Goal: Task Accomplishment & Management: Use online tool/utility

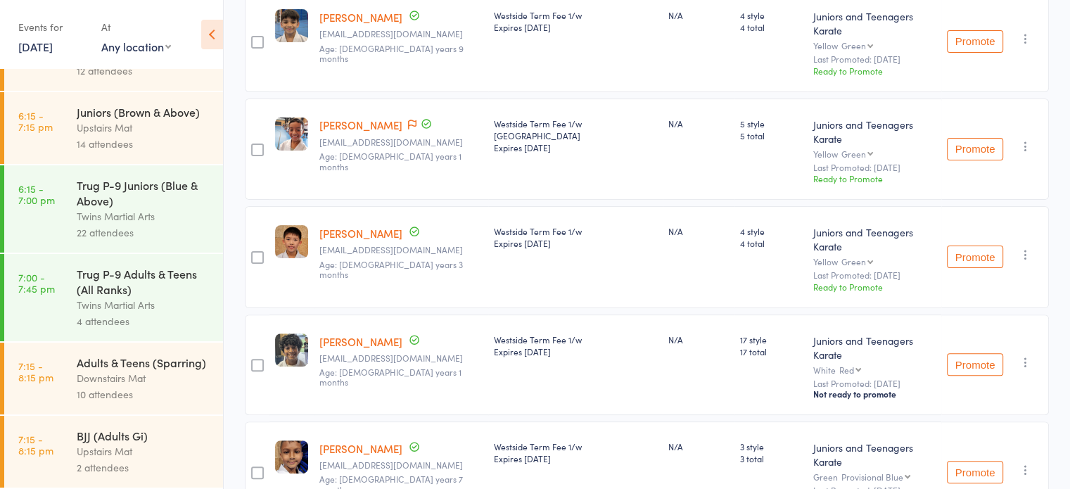
scroll to position [357, 0]
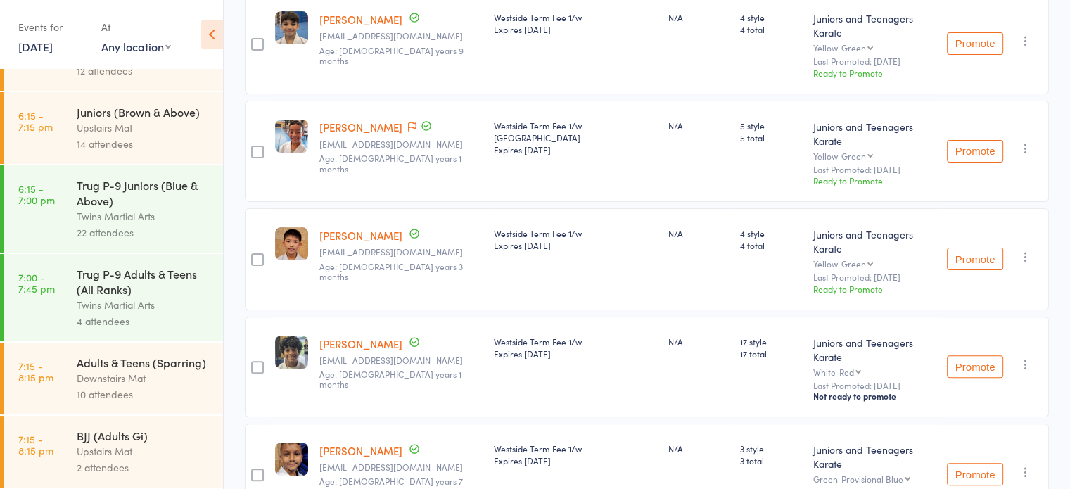
click at [141, 184] on div "Trug P-9 Juniors (Blue & Above)" at bounding box center [144, 192] width 134 height 31
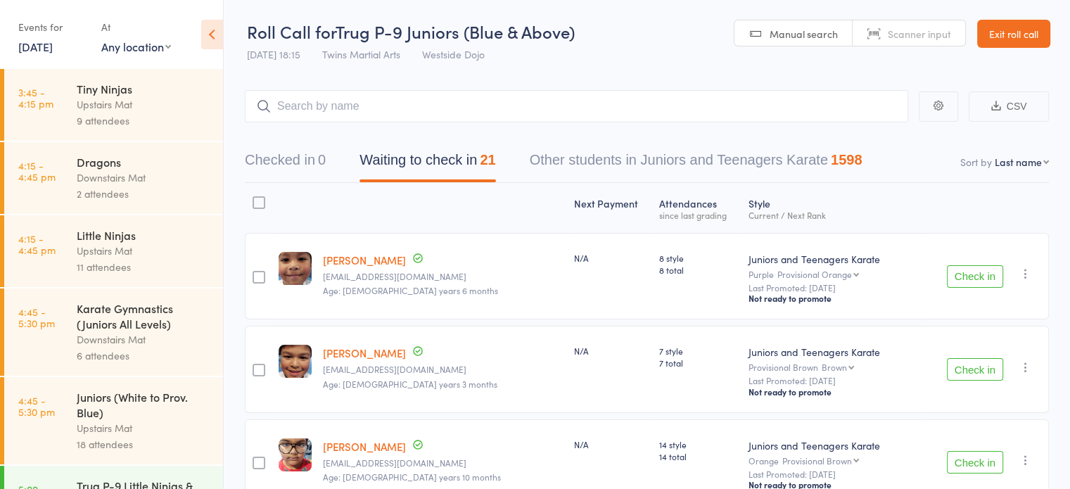
click at [260, 202] on div at bounding box center [259, 202] width 13 height 13
click at [255, 198] on input "checkbox" at bounding box center [255, 198] width 0 height 0
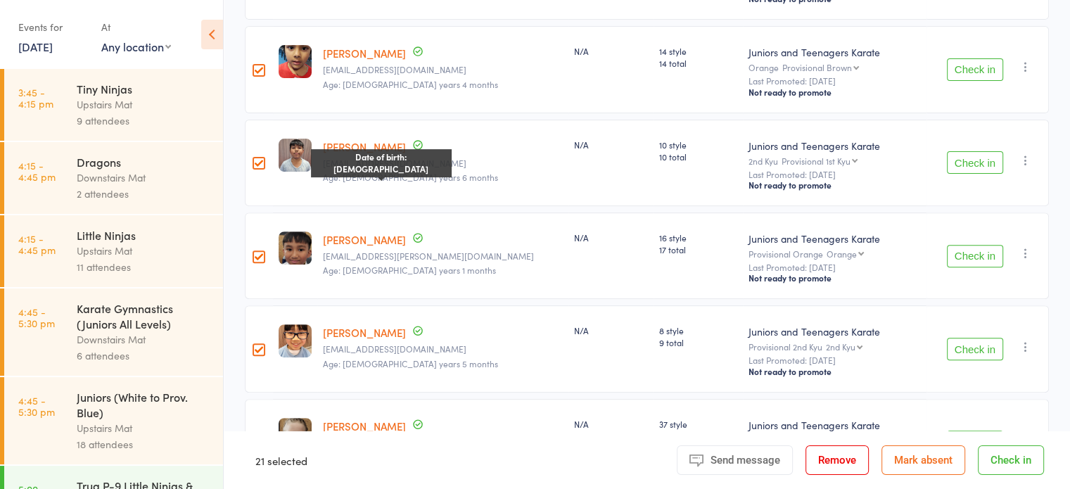
scroll to position [487, 0]
click at [263, 165] on div at bounding box center [259, 162] width 13 height 13
click at [255, 158] on input "checkbox" at bounding box center [255, 158] width 0 height 0
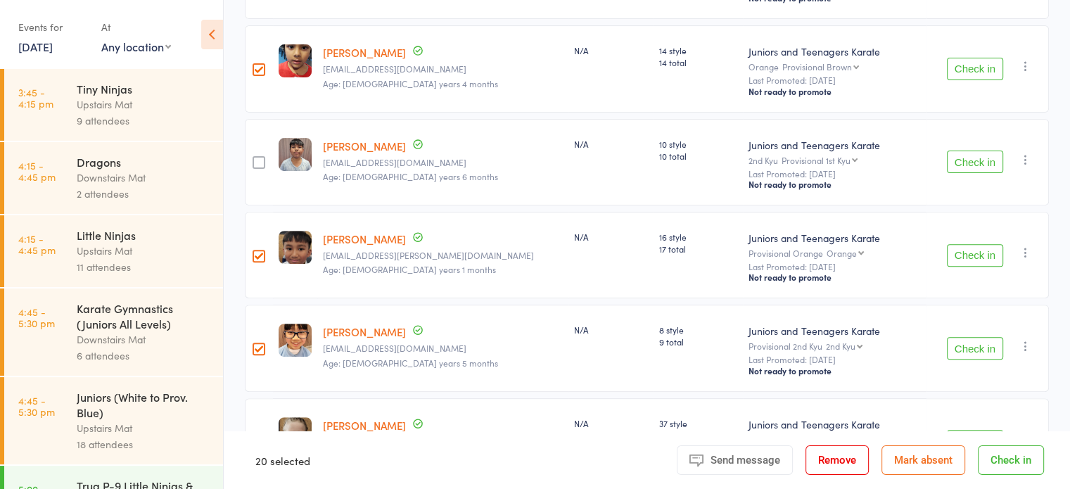
click at [261, 253] on div at bounding box center [259, 256] width 13 height 13
click at [255, 252] on input "checkbox" at bounding box center [255, 252] width 0 height 0
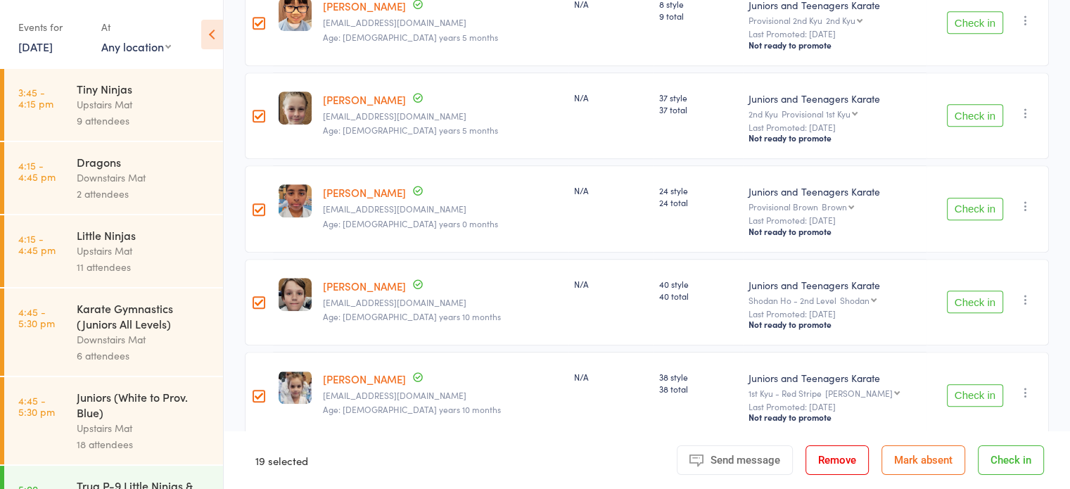
scroll to position [811, 0]
click at [262, 205] on label at bounding box center [259, 212] width 13 height 15
click at [255, 207] on input "checkbox" at bounding box center [255, 207] width 0 height 0
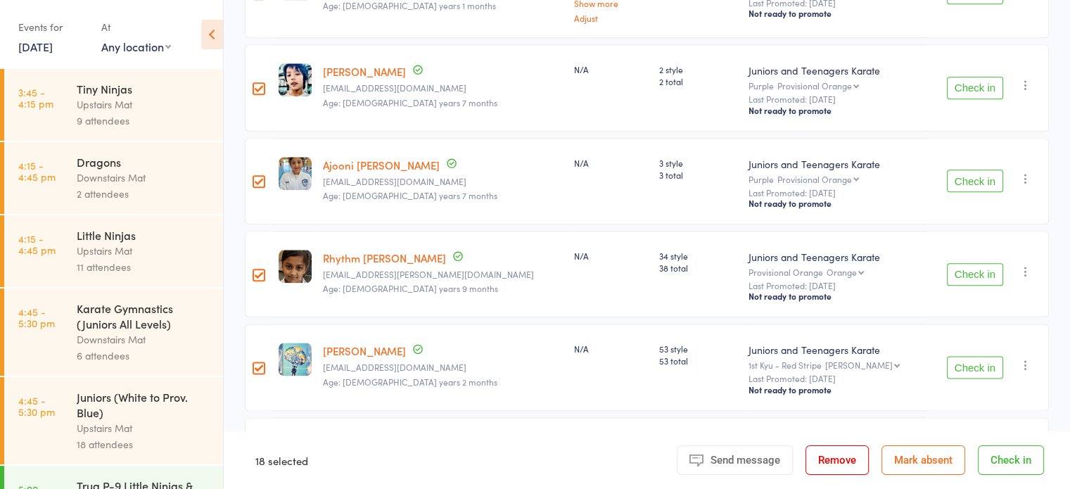
scroll to position [1683, 0]
click at [258, 179] on div at bounding box center [259, 180] width 13 height 13
click at [255, 177] on input "checkbox" at bounding box center [255, 177] width 0 height 0
click at [259, 277] on div at bounding box center [259, 274] width 13 height 13
click at [255, 270] on input "checkbox" at bounding box center [255, 270] width 0 height 0
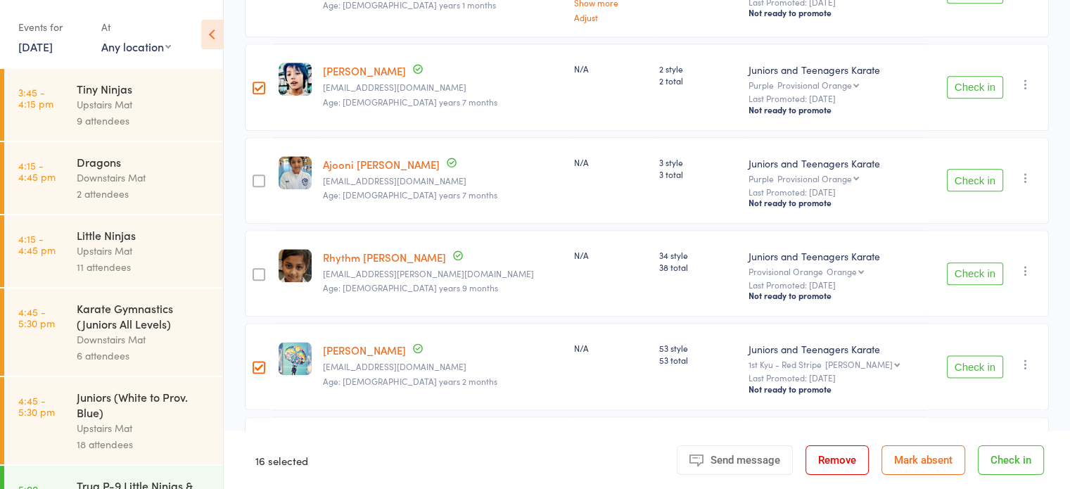
scroll to position [1762, 0]
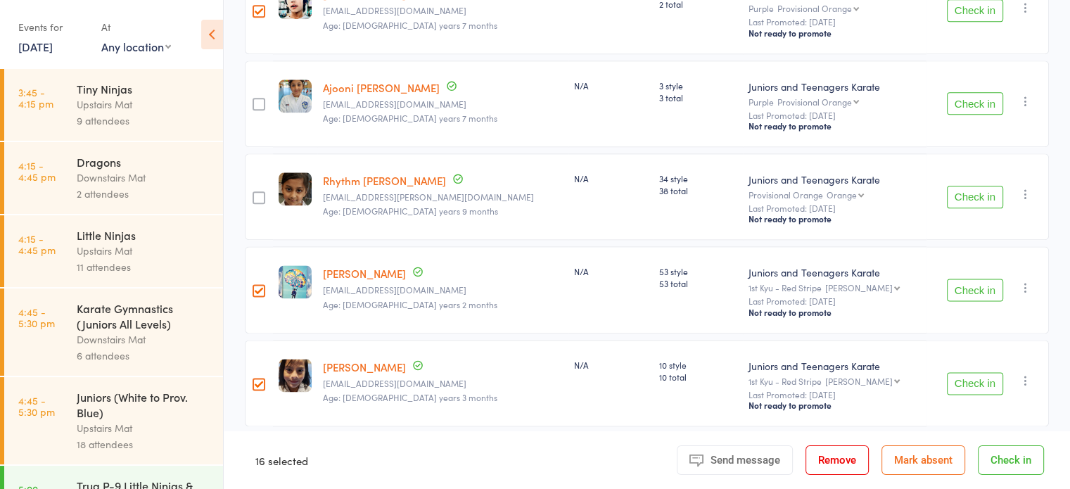
click at [998, 461] on button "Check in" at bounding box center [1011, 460] width 66 height 30
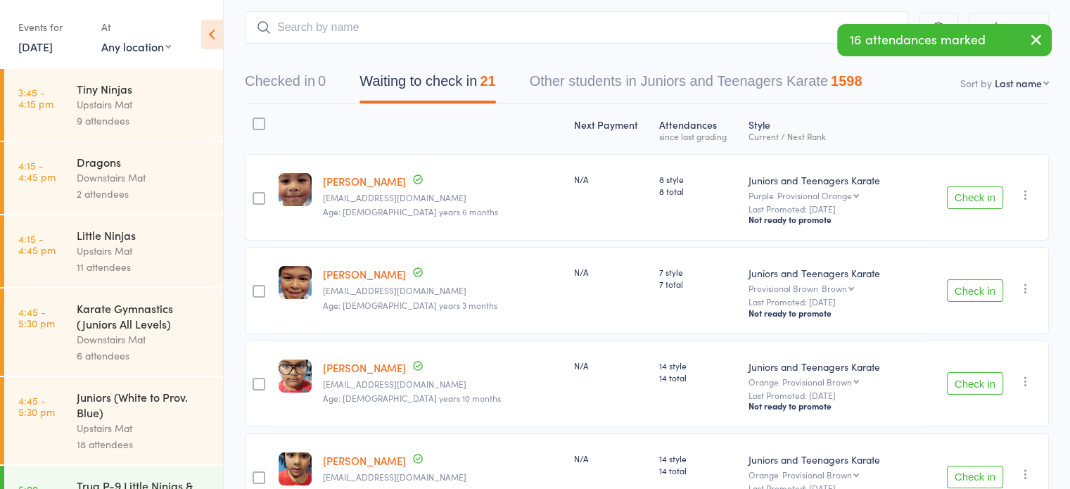
scroll to position [68, 0]
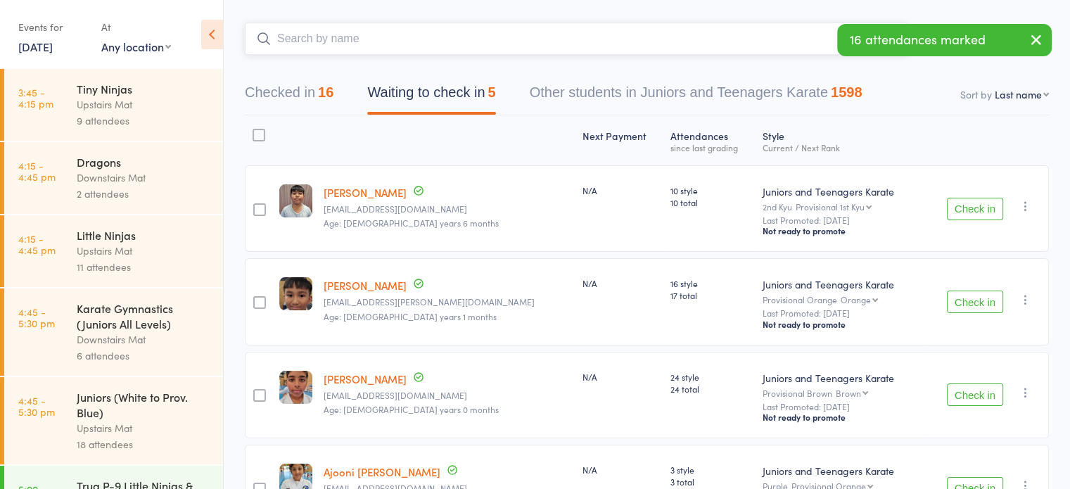
click at [541, 31] on input "search" at bounding box center [576, 39] width 663 height 32
type input "[PERSON_NAME]"
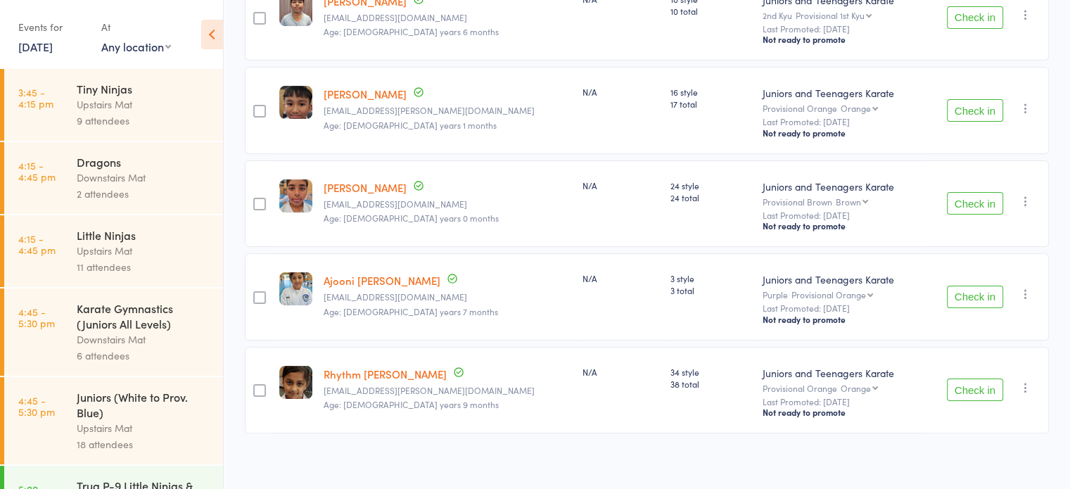
scroll to position [258, 0]
click at [968, 202] on button "Check in" at bounding box center [975, 204] width 56 height 23
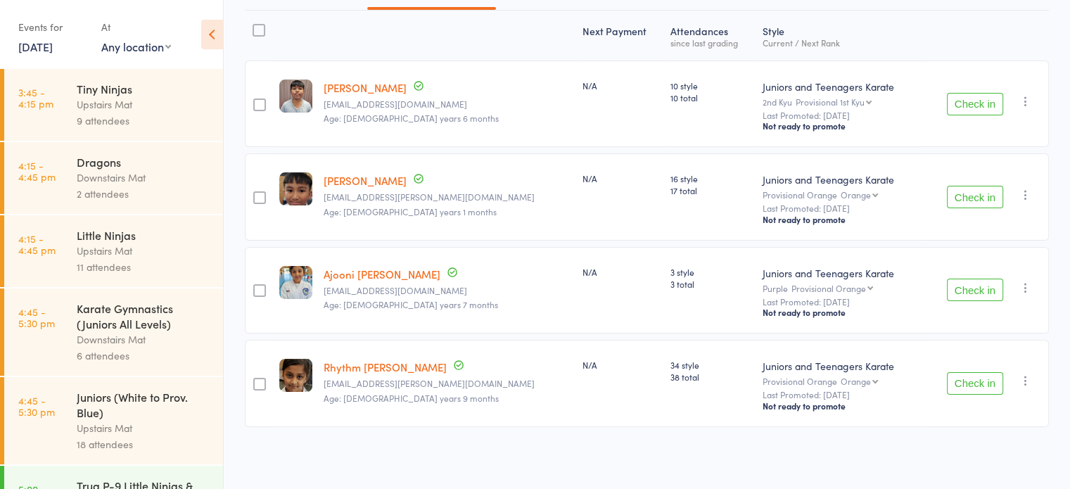
scroll to position [0, 0]
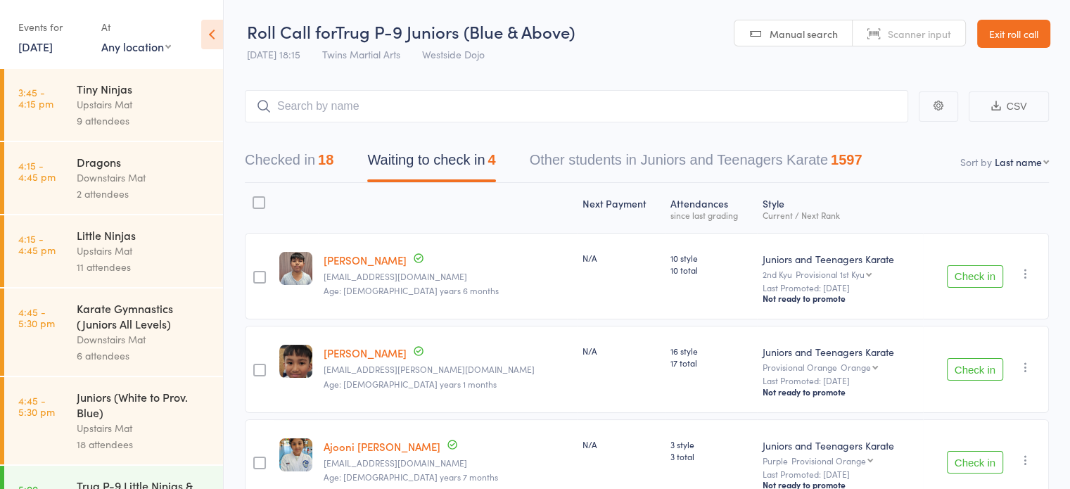
click at [310, 171] on button "Checked in 18" at bounding box center [289, 163] width 89 height 37
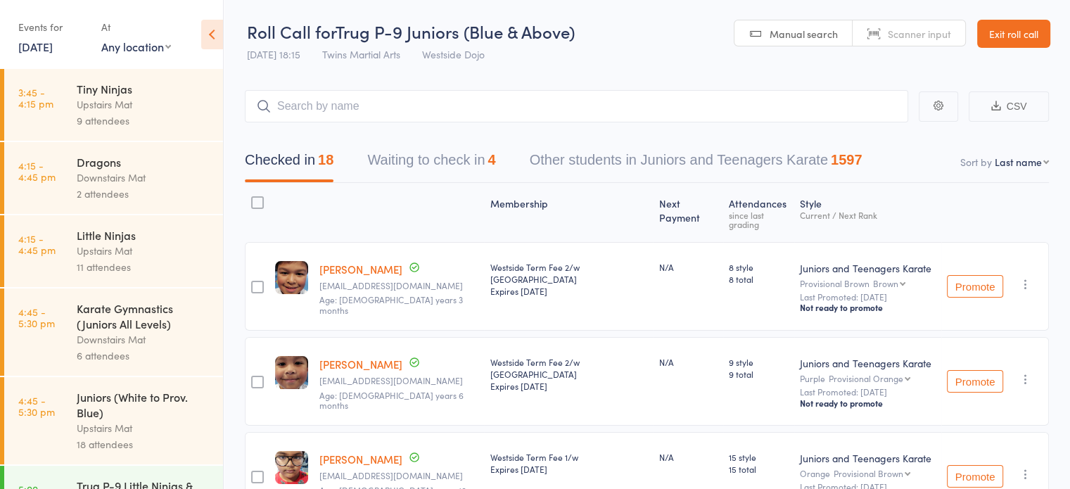
scroll to position [76, 0]
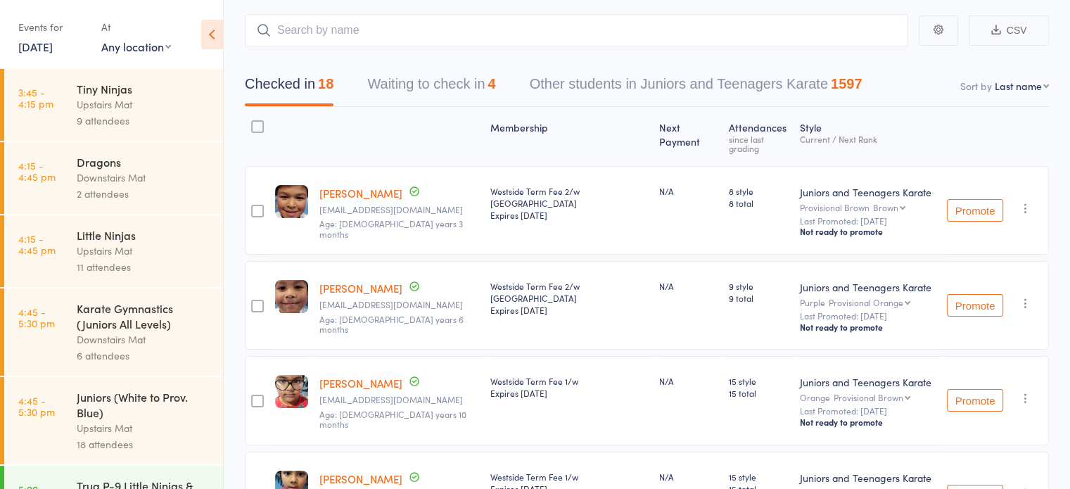
click at [1017, 87] on select "First name Last name Birthday [DATE]? Behind on payments? Check in time Next pa…" at bounding box center [1022, 86] width 54 height 14
select select "0"
click at [995, 79] on select "First name Last name Birthday [DATE]? Behind on payments? Check in time Next pa…" at bounding box center [1022, 86] width 54 height 14
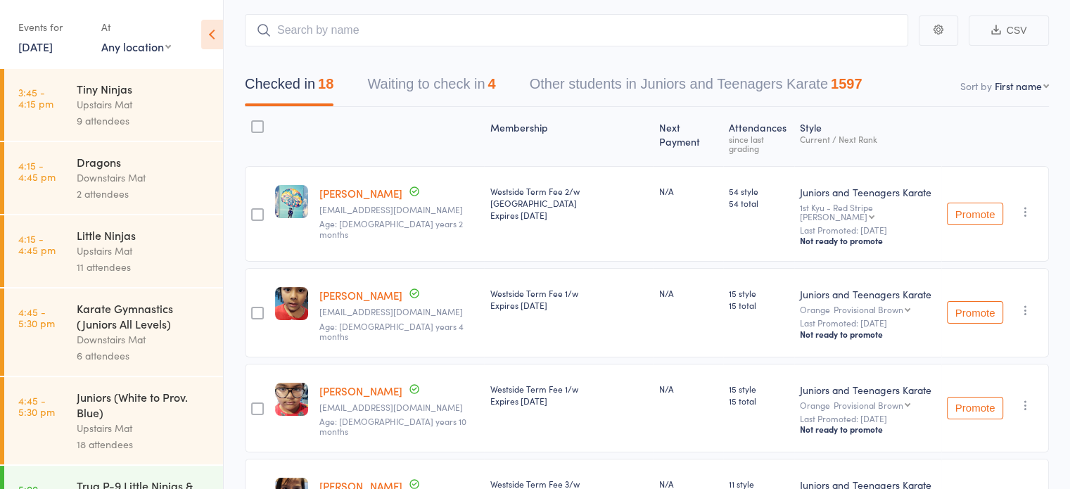
click at [656, 268] on div "N/A" at bounding box center [688, 312] width 70 height 89
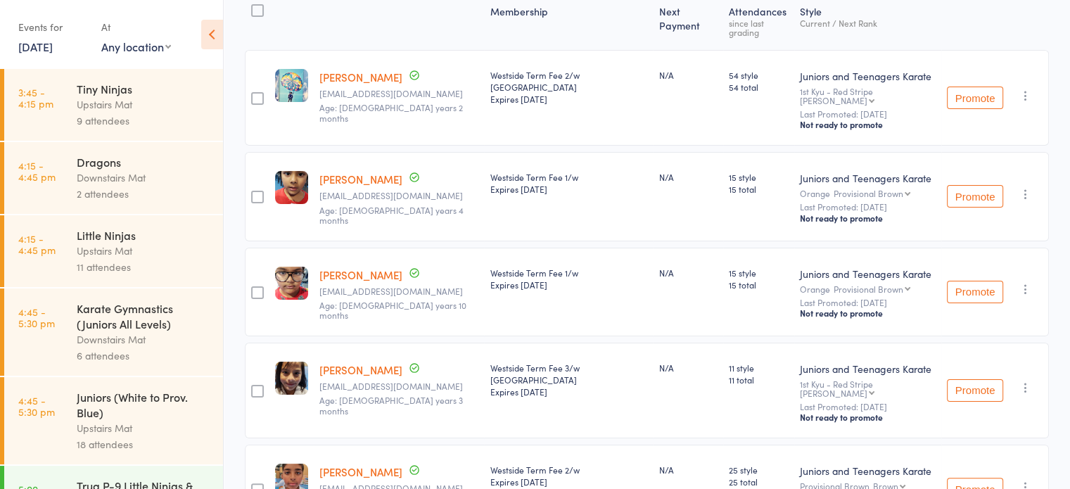
scroll to position [0, 0]
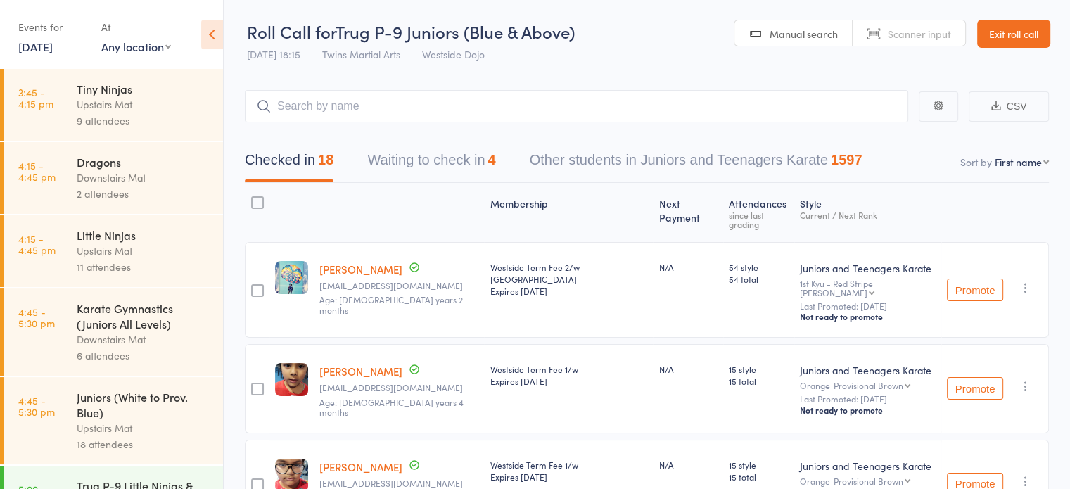
click at [413, 157] on button "Waiting to check in 4" at bounding box center [431, 163] width 128 height 37
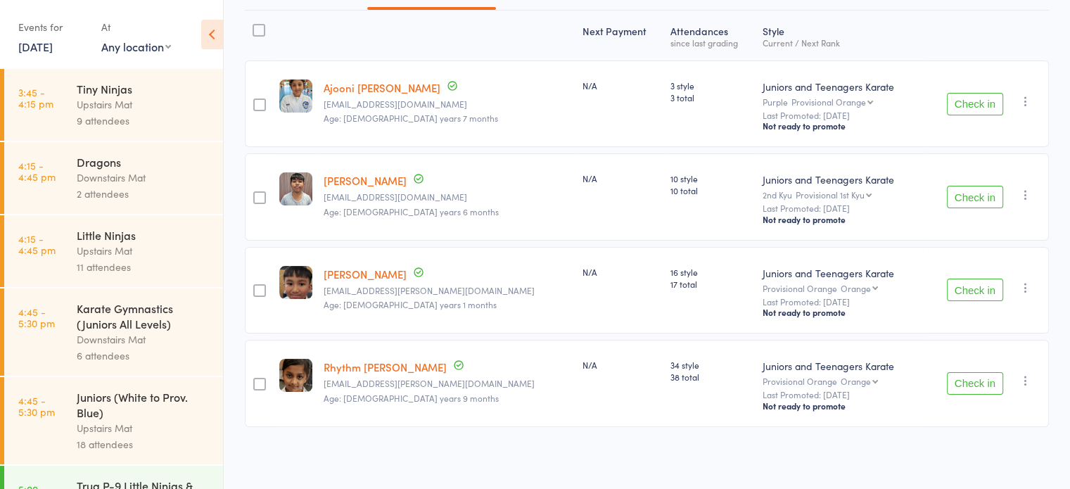
scroll to position [172, 0]
click at [974, 289] on button "Check in" at bounding box center [975, 290] width 56 height 23
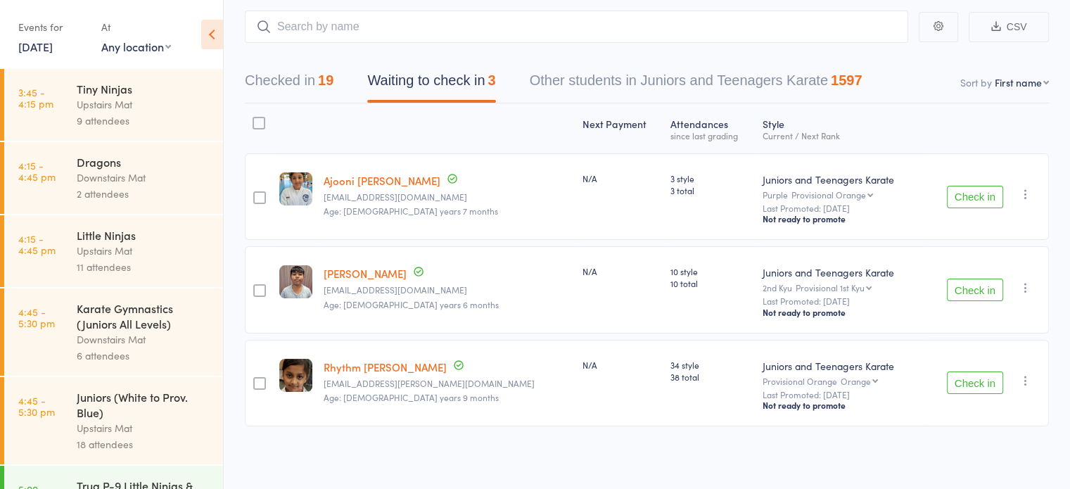
click at [577, 239] on div "N/A" at bounding box center [621, 196] width 88 height 87
click at [276, 67] on button "Checked in 19" at bounding box center [289, 83] width 89 height 37
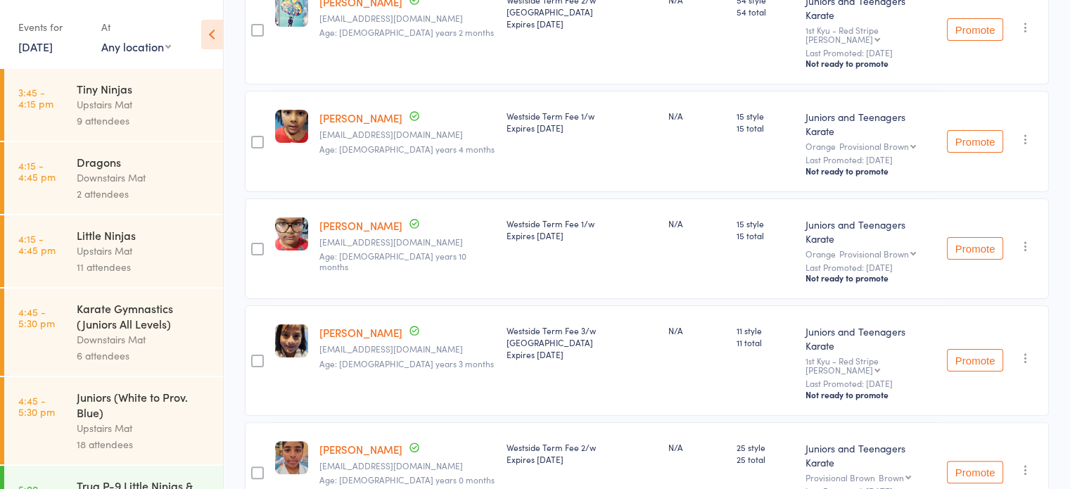
scroll to position [0, 0]
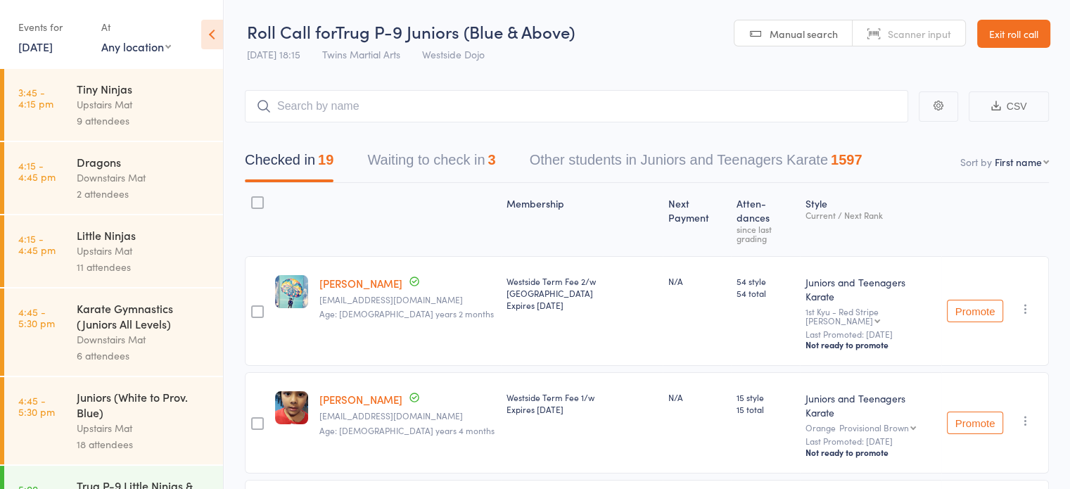
click at [473, 172] on button "Waiting to check in 3" at bounding box center [431, 163] width 128 height 37
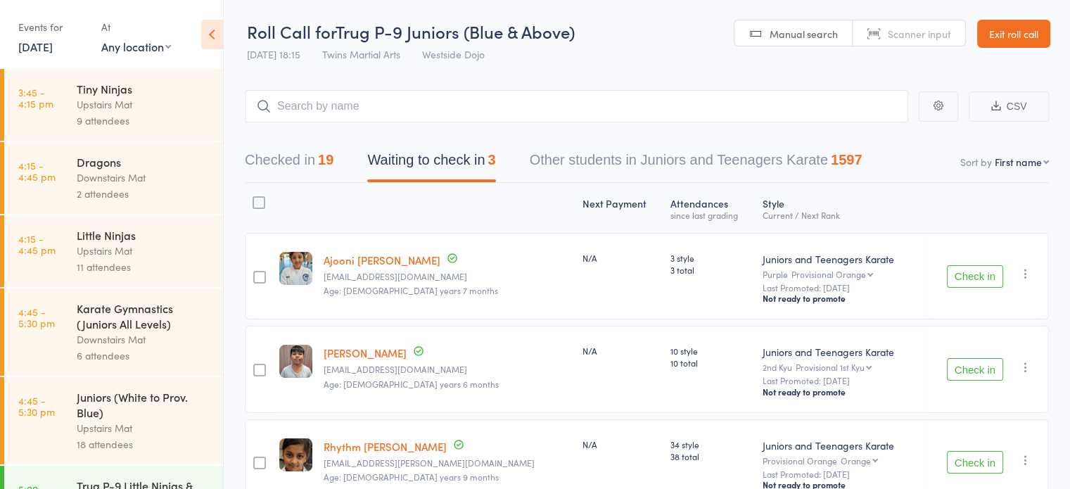
scroll to position [80, 0]
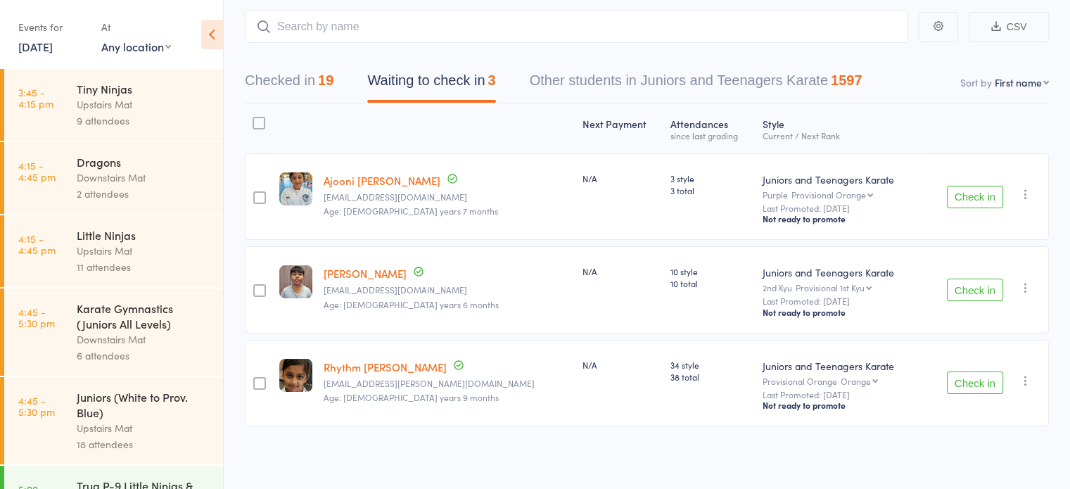
click at [306, 77] on button "Checked in 19" at bounding box center [289, 83] width 89 height 37
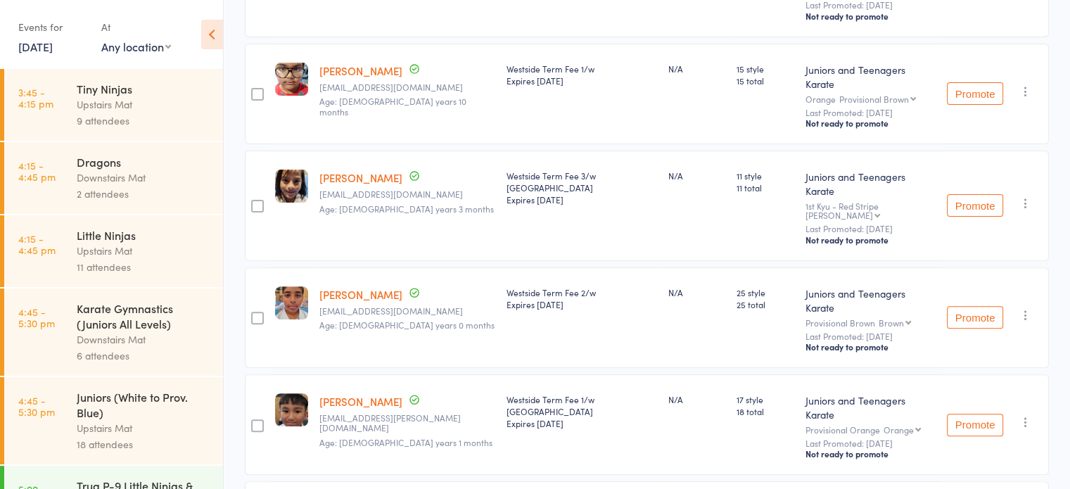
scroll to position [0, 0]
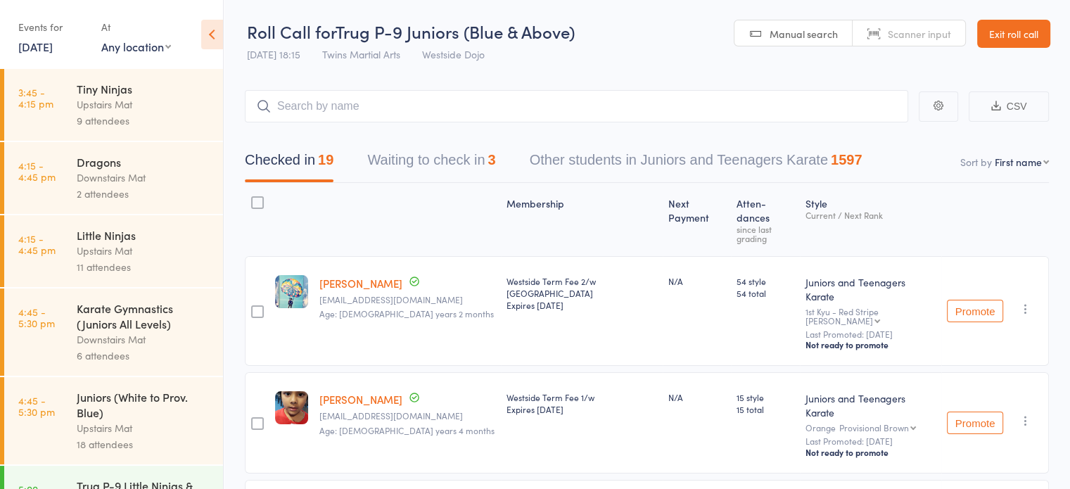
click at [433, 170] on button "Waiting to check in 3" at bounding box center [431, 163] width 128 height 37
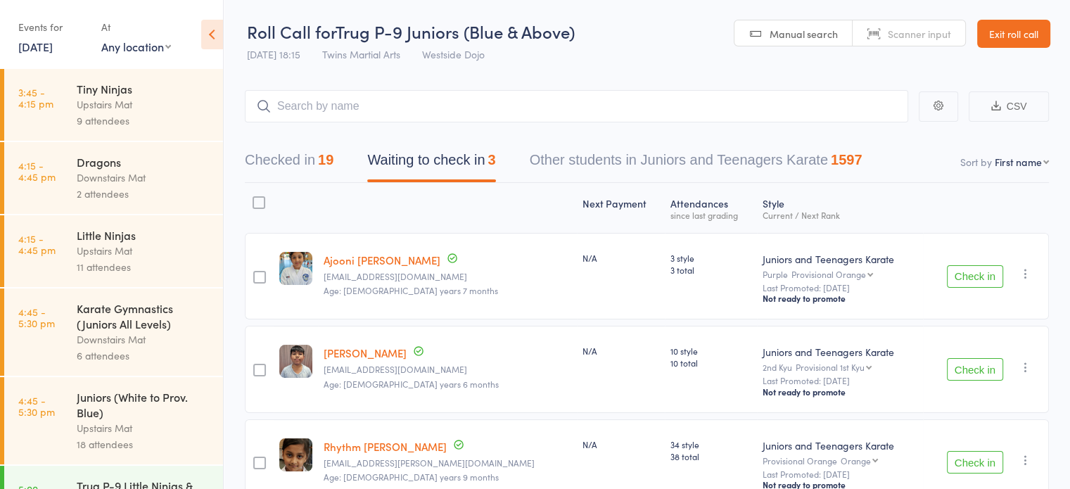
click at [958, 275] on button "Check in" at bounding box center [975, 276] width 56 height 23
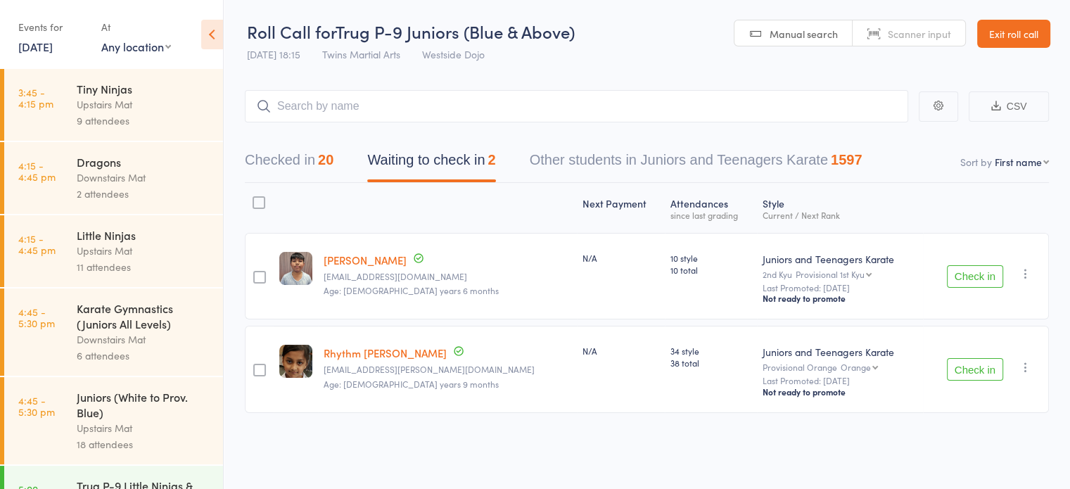
click at [313, 151] on button "Checked in 20" at bounding box center [289, 163] width 89 height 37
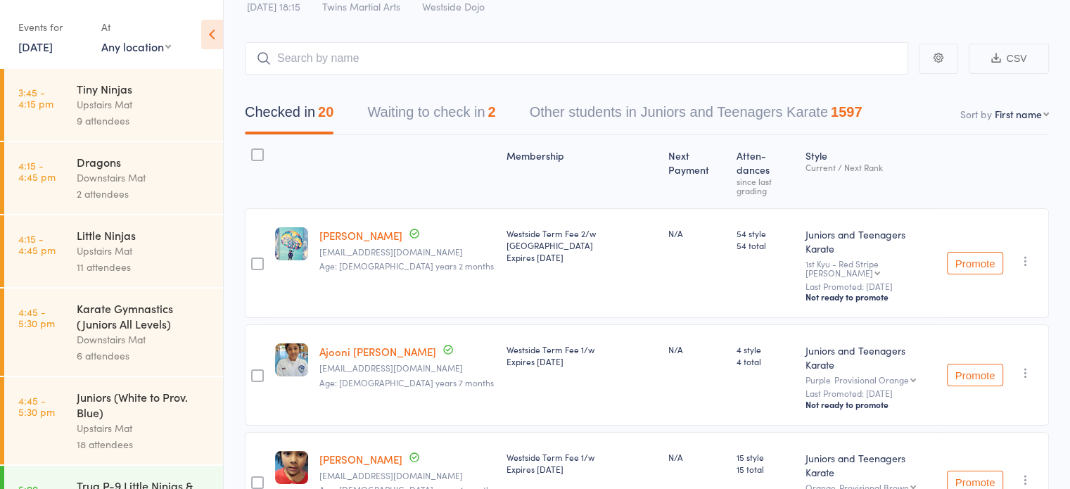
scroll to position [48, 0]
click at [466, 117] on button "Waiting to check in 2" at bounding box center [431, 115] width 128 height 37
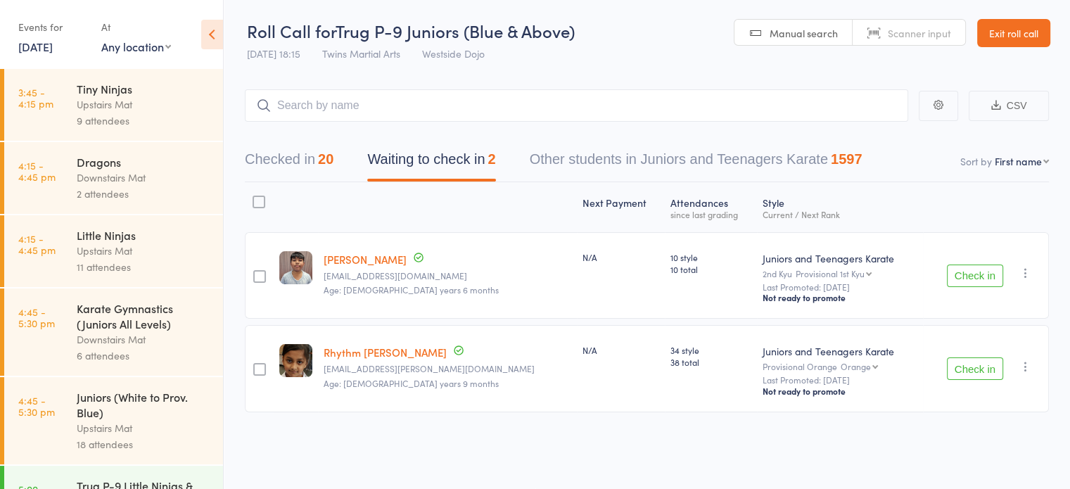
scroll to position [0, 0]
click at [970, 283] on button "Check in" at bounding box center [975, 276] width 56 height 23
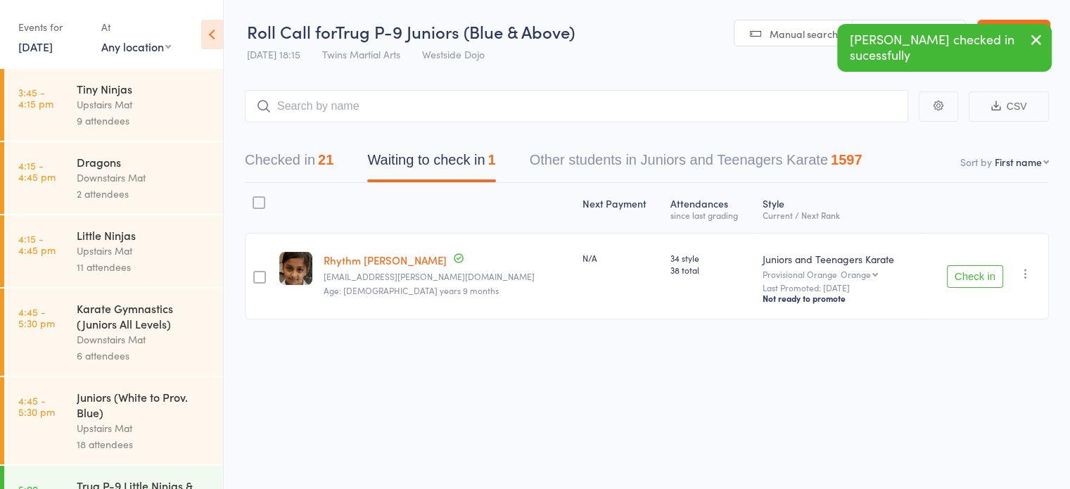
click at [309, 165] on button "Checked in 21" at bounding box center [289, 163] width 89 height 37
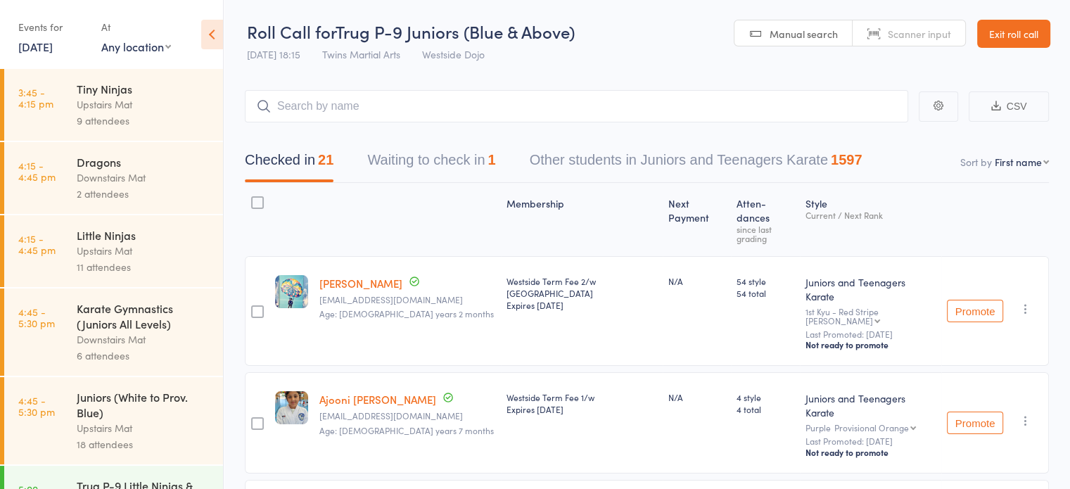
click at [472, 155] on button "Waiting to check in 1" at bounding box center [431, 163] width 128 height 37
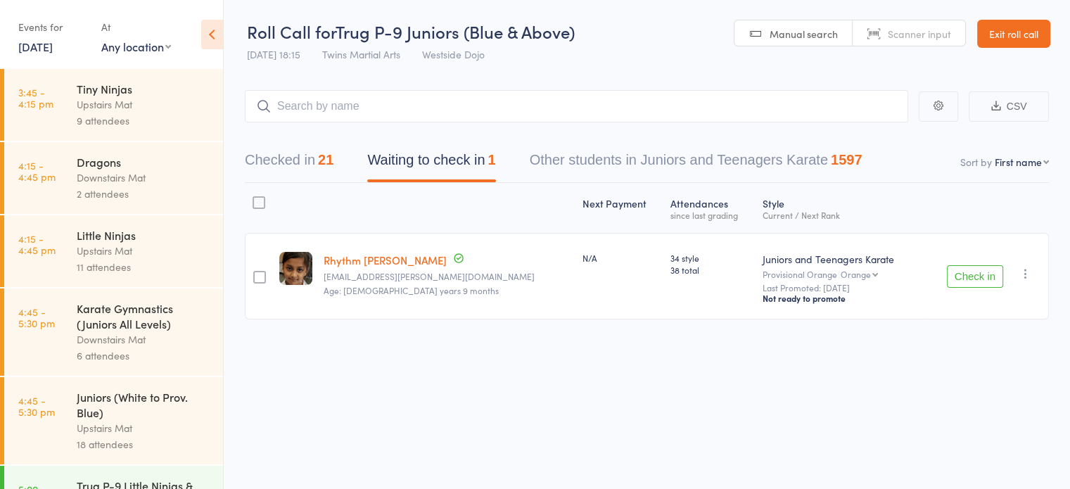
click at [321, 165] on button "Checked in 21" at bounding box center [289, 163] width 89 height 37
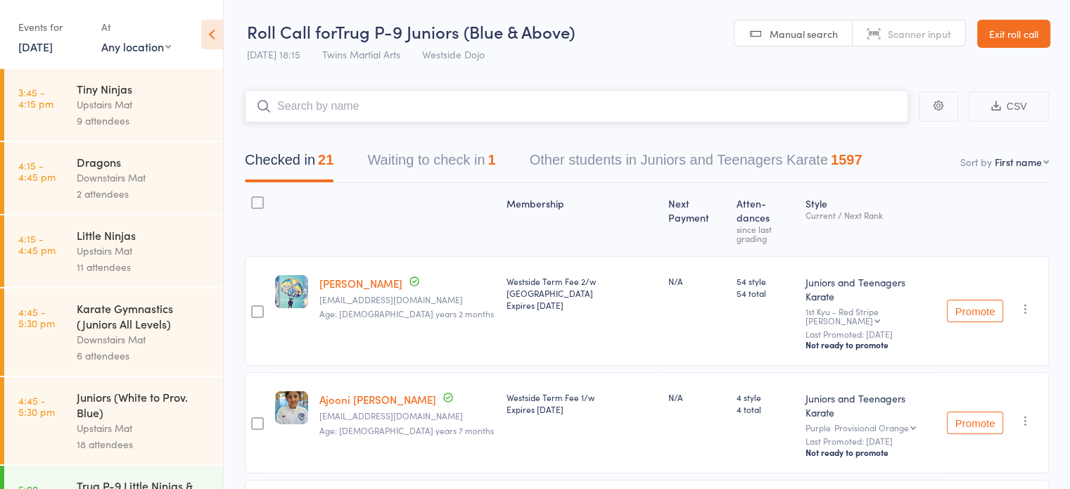
click at [460, 101] on input "search" at bounding box center [576, 106] width 663 height 32
type input "kyami"
click at [413, 163] on button "Waiting to check in 1" at bounding box center [431, 163] width 128 height 37
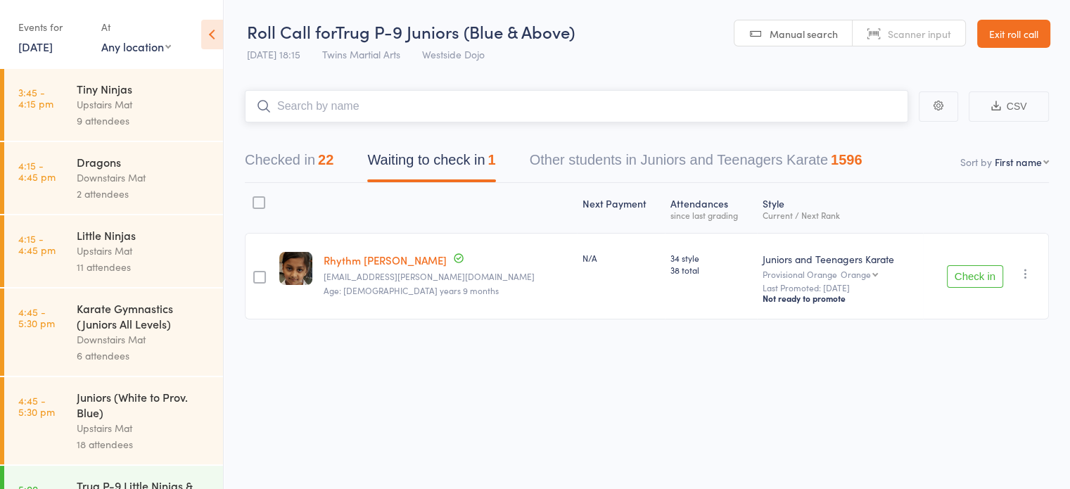
click at [281, 155] on button "Checked in 22" at bounding box center [289, 163] width 89 height 37
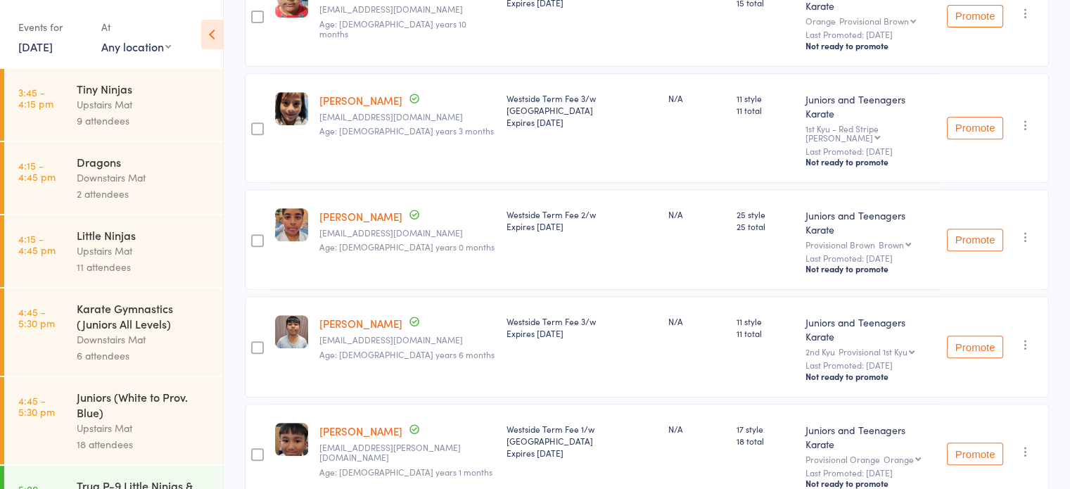
scroll to position [621, 0]
click at [663, 405] on div "N/A" at bounding box center [697, 455] width 68 height 101
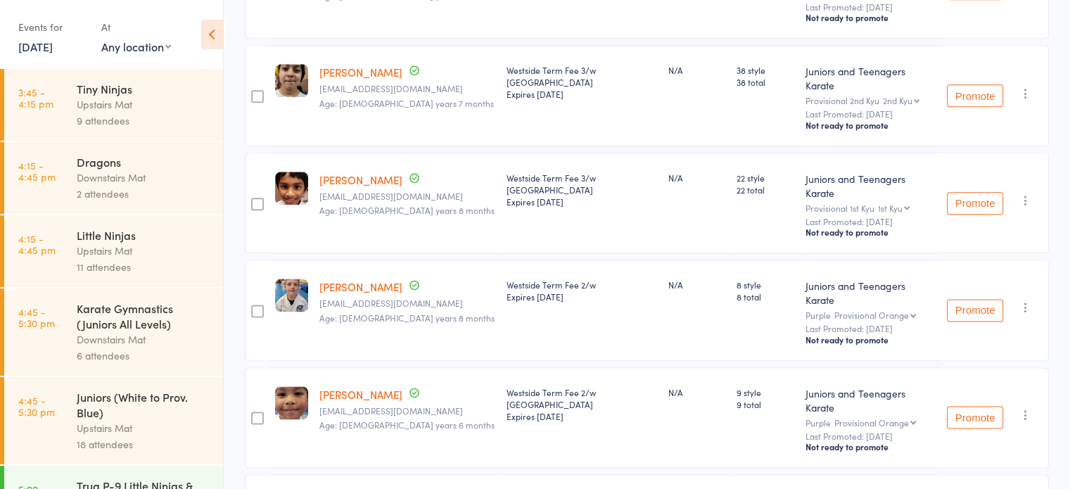
scroll to position [1855, 0]
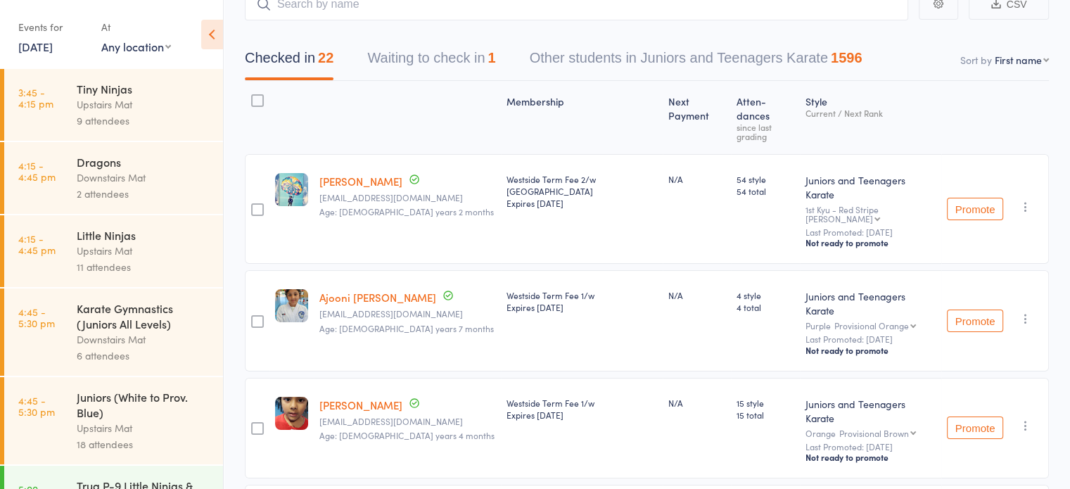
scroll to position [0, 0]
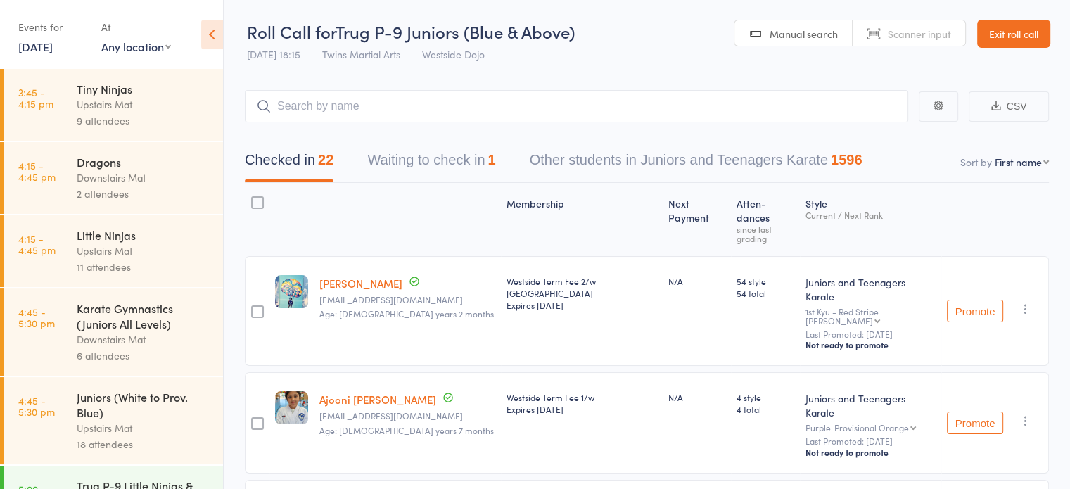
click at [436, 151] on button "Waiting to check in 1" at bounding box center [431, 163] width 128 height 37
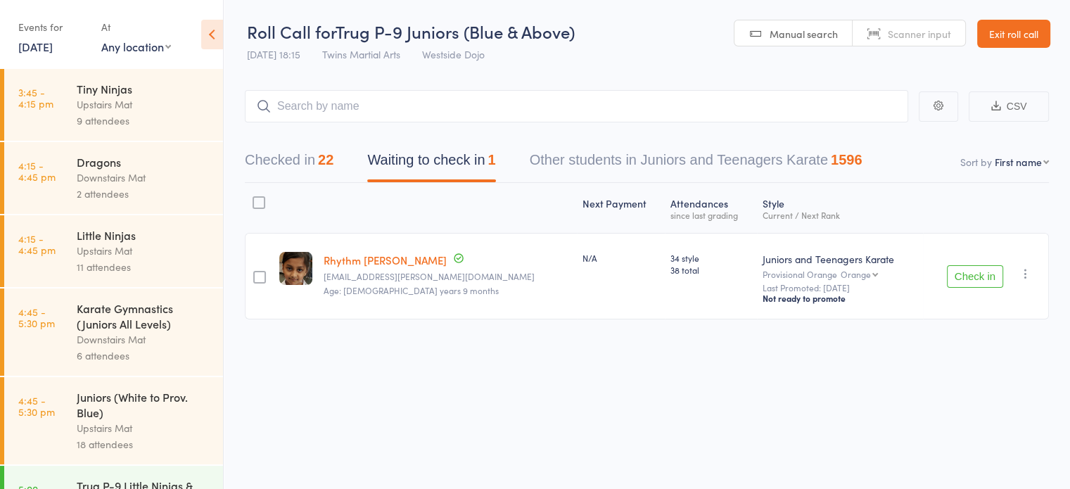
click at [1029, 264] on div "Check in Check in Promote Send message Add Note Add Task Add Flag Remove Mark a…" at bounding box center [986, 276] width 126 height 87
click at [1024, 272] on icon "button" at bounding box center [1026, 274] width 14 height 14
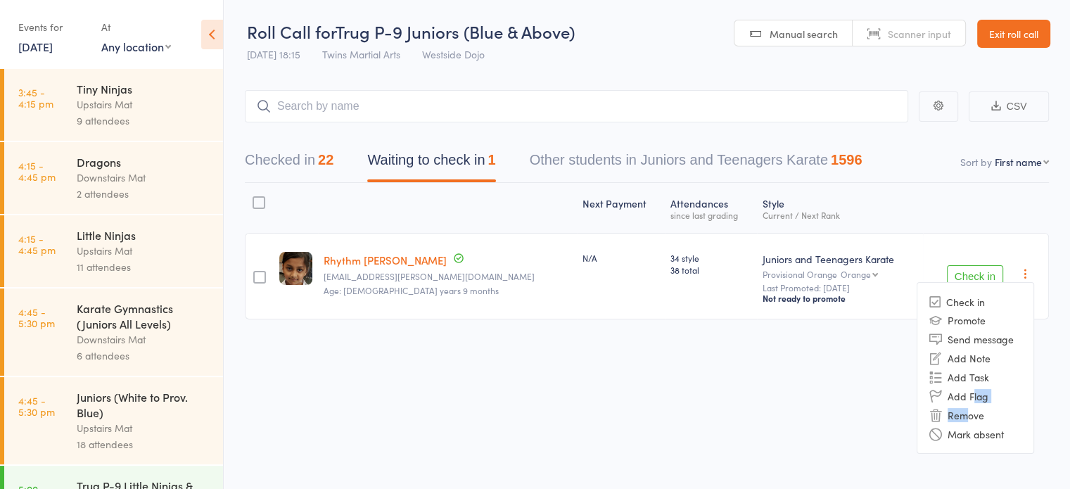
drag, startPoint x: 972, startPoint y: 402, endPoint x: 965, endPoint y: 411, distance: 11.0
click at [965, 411] on ul "Check in Promote Send message Add Note Add Task Add Flag Remove [PERSON_NAME] a…" at bounding box center [975, 368] width 117 height 172
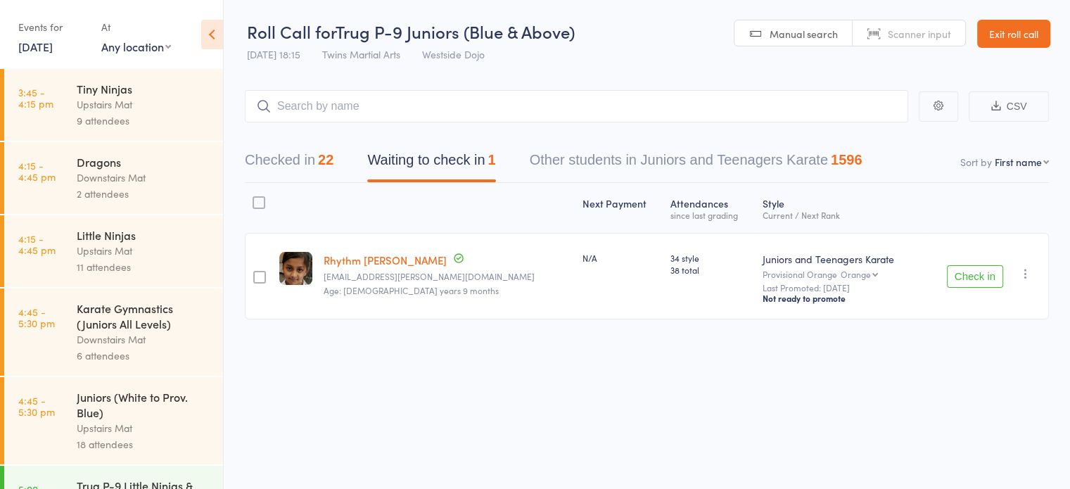
click at [965, 411] on div "Roll Call for Trug P-9 Juniors (Blue & Above) [DATE] 18:15 Twins Martial Arts W…" at bounding box center [535, 244] width 1070 height 489
click at [1022, 273] on icon "button" at bounding box center [1026, 274] width 14 height 14
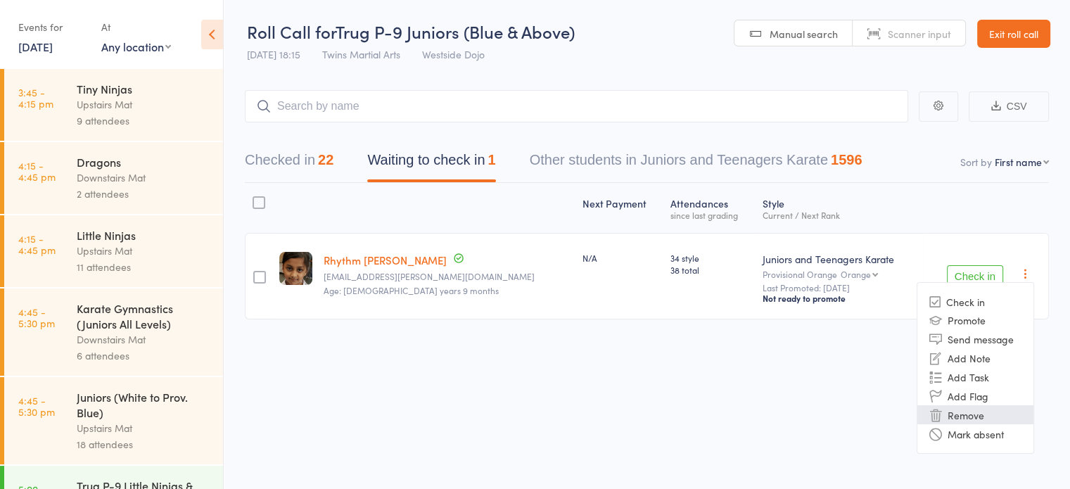
click at [964, 413] on li "Remove" at bounding box center [975, 414] width 116 height 19
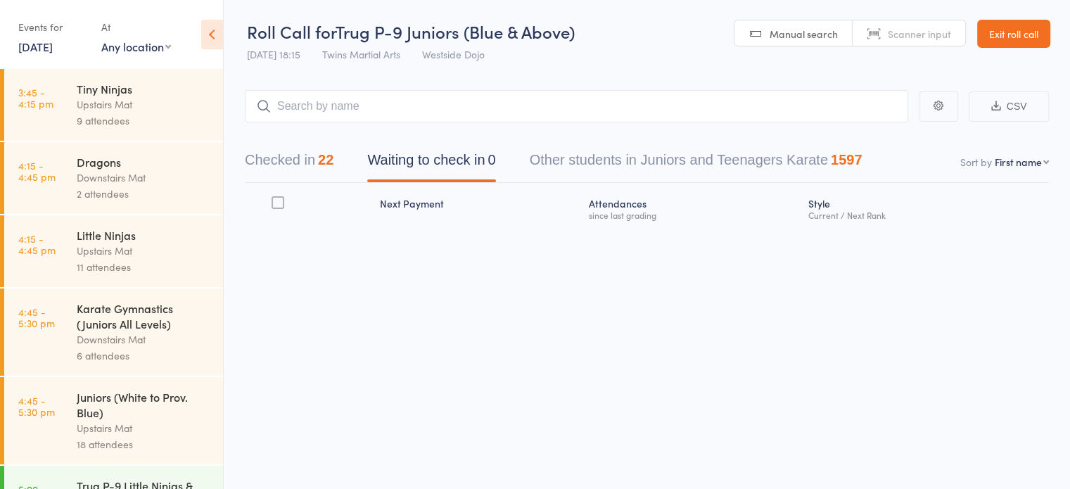
click at [599, 398] on div "Roll Call for Trug P-9 Juniors (Blue & Above) [DATE] 18:15 Twins Martial Arts W…" at bounding box center [535, 244] width 1070 height 489
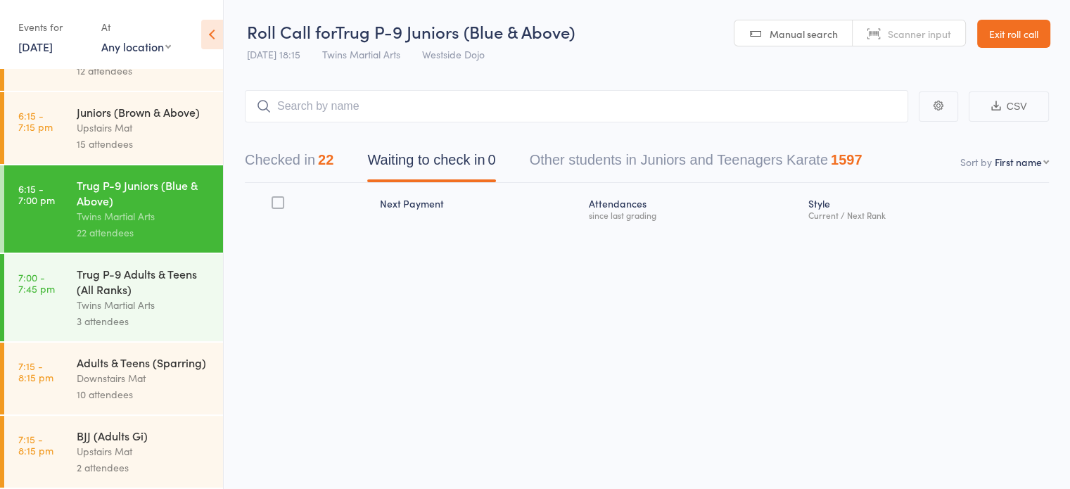
scroll to position [818, 0]
click at [139, 297] on div "Twins Martial Arts" at bounding box center [144, 305] width 134 height 16
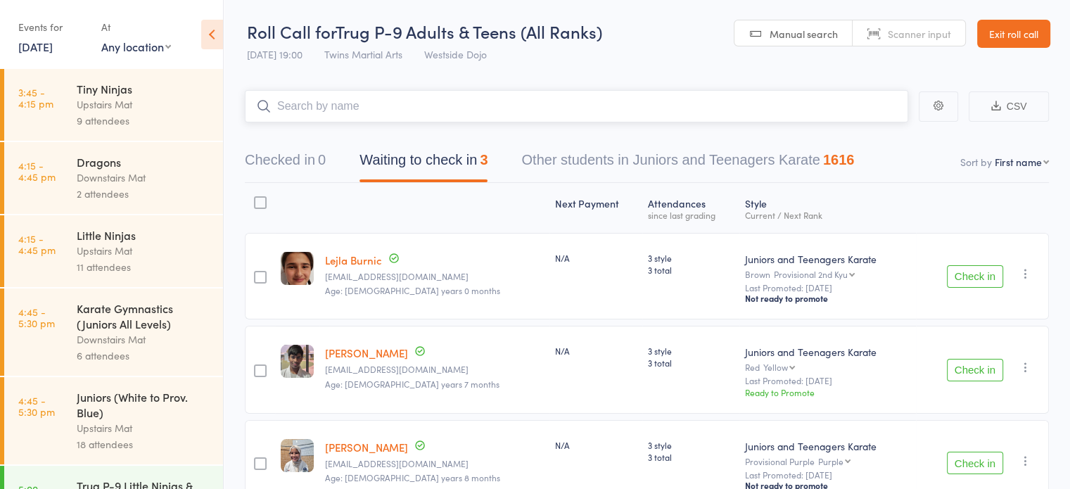
scroll to position [75, 0]
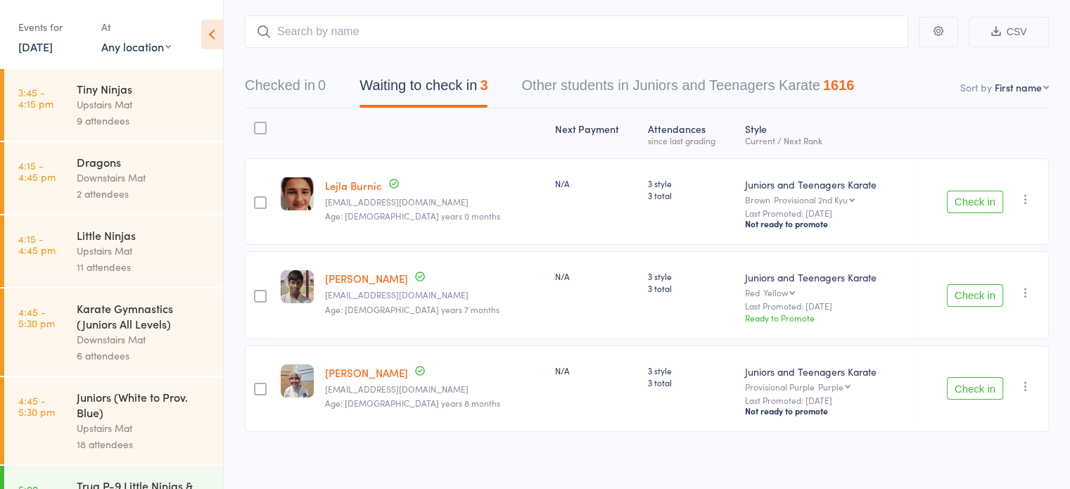
click at [256, 293] on div at bounding box center [260, 296] width 13 height 13
click at [257, 292] on input "checkbox" at bounding box center [257, 292] width 0 height 0
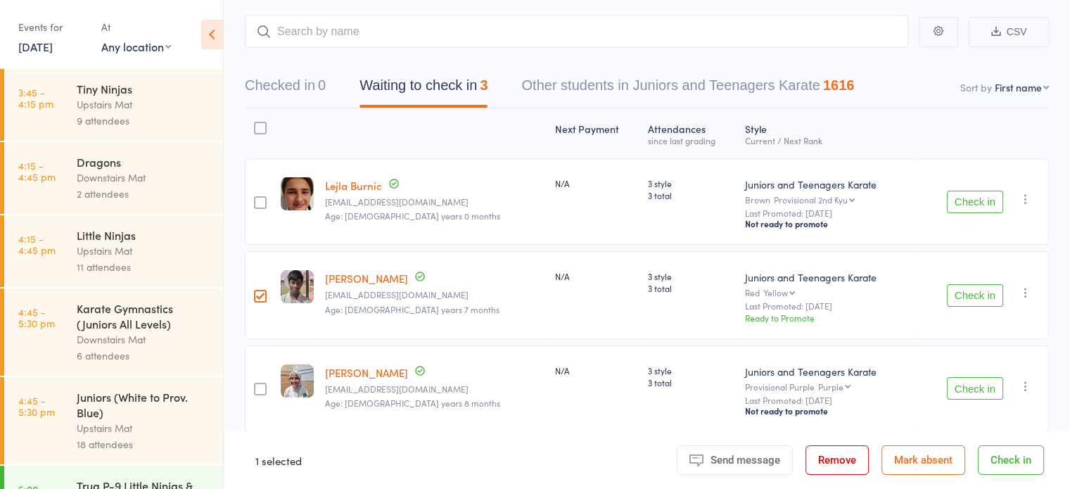
click at [258, 386] on div at bounding box center [260, 389] width 13 height 13
click at [257, 385] on input "checkbox" at bounding box center [257, 385] width 0 height 0
click at [1003, 457] on button "Check in" at bounding box center [1011, 460] width 66 height 30
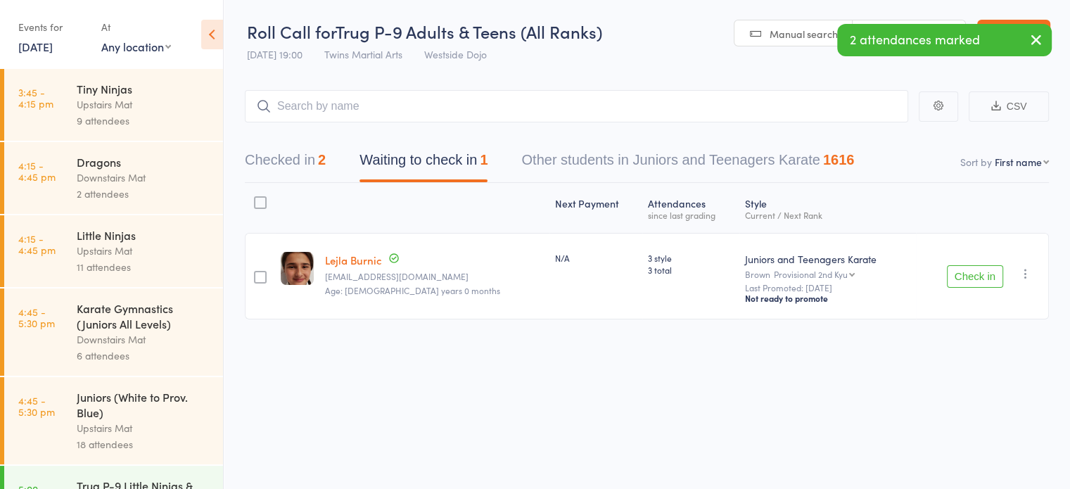
scroll to position [0, 0]
click at [554, 110] on input "search" at bounding box center [576, 106] width 663 height 32
type input "j"
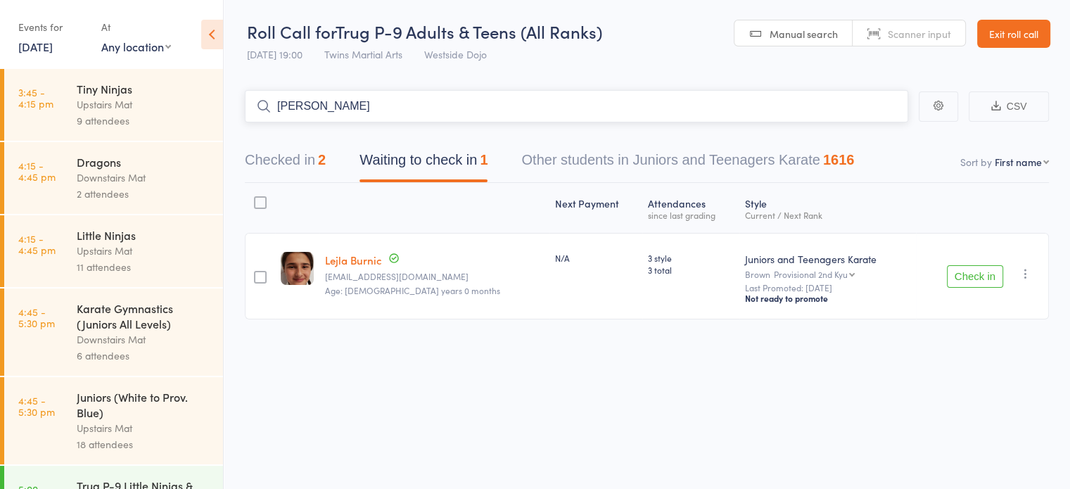
type input "[PERSON_NAME]"
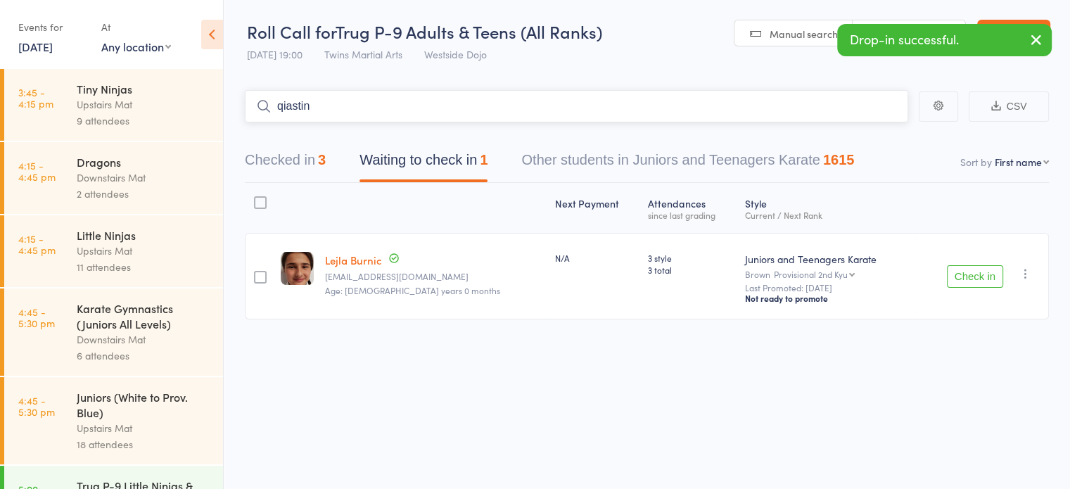
type input "qiastina"
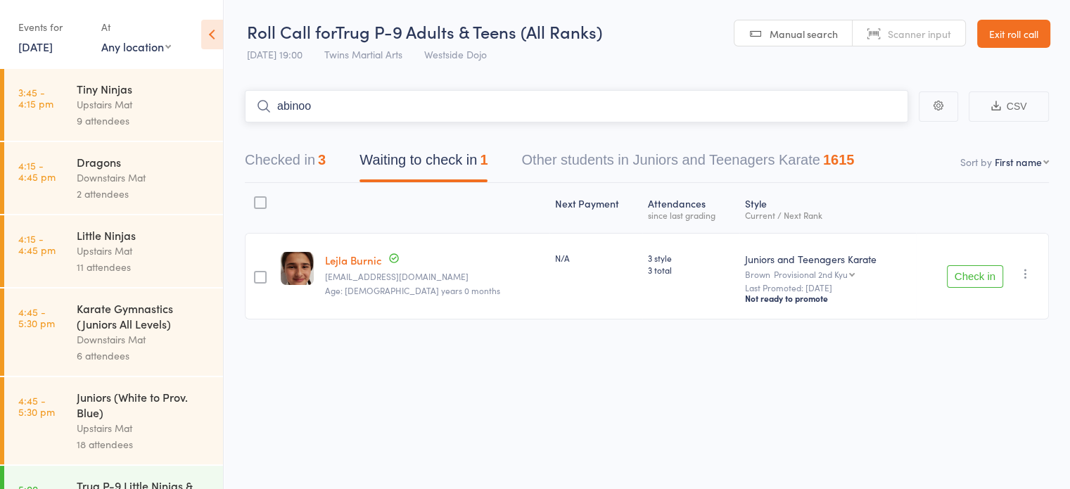
type input "abinoor"
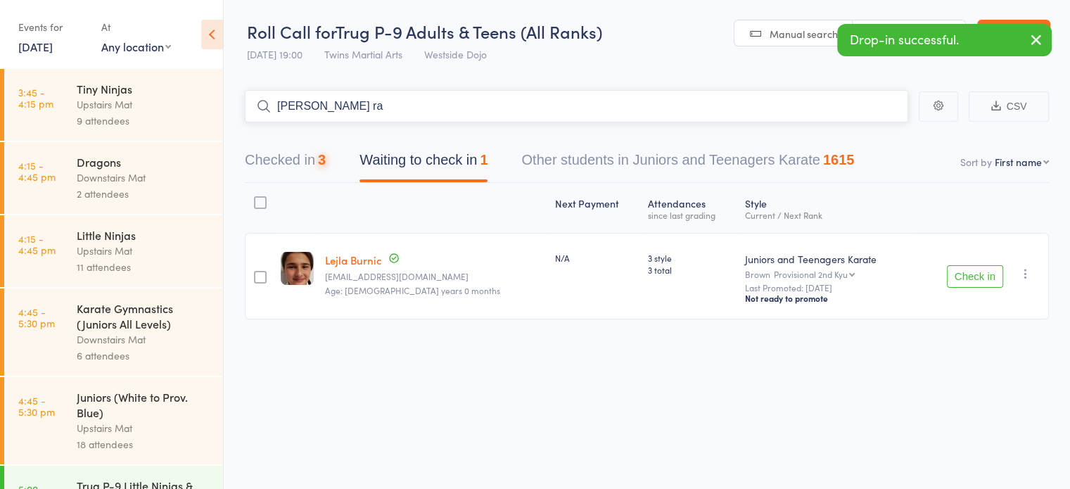
type input "[PERSON_NAME]"
